Goal: Task Accomplishment & Management: Manage account settings

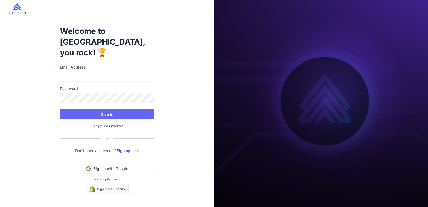
click at [105, 124] on link "Forgot Password?" at bounding box center [106, 126] width 31 height 5
